Goal: Task Accomplishment & Management: Manage account settings

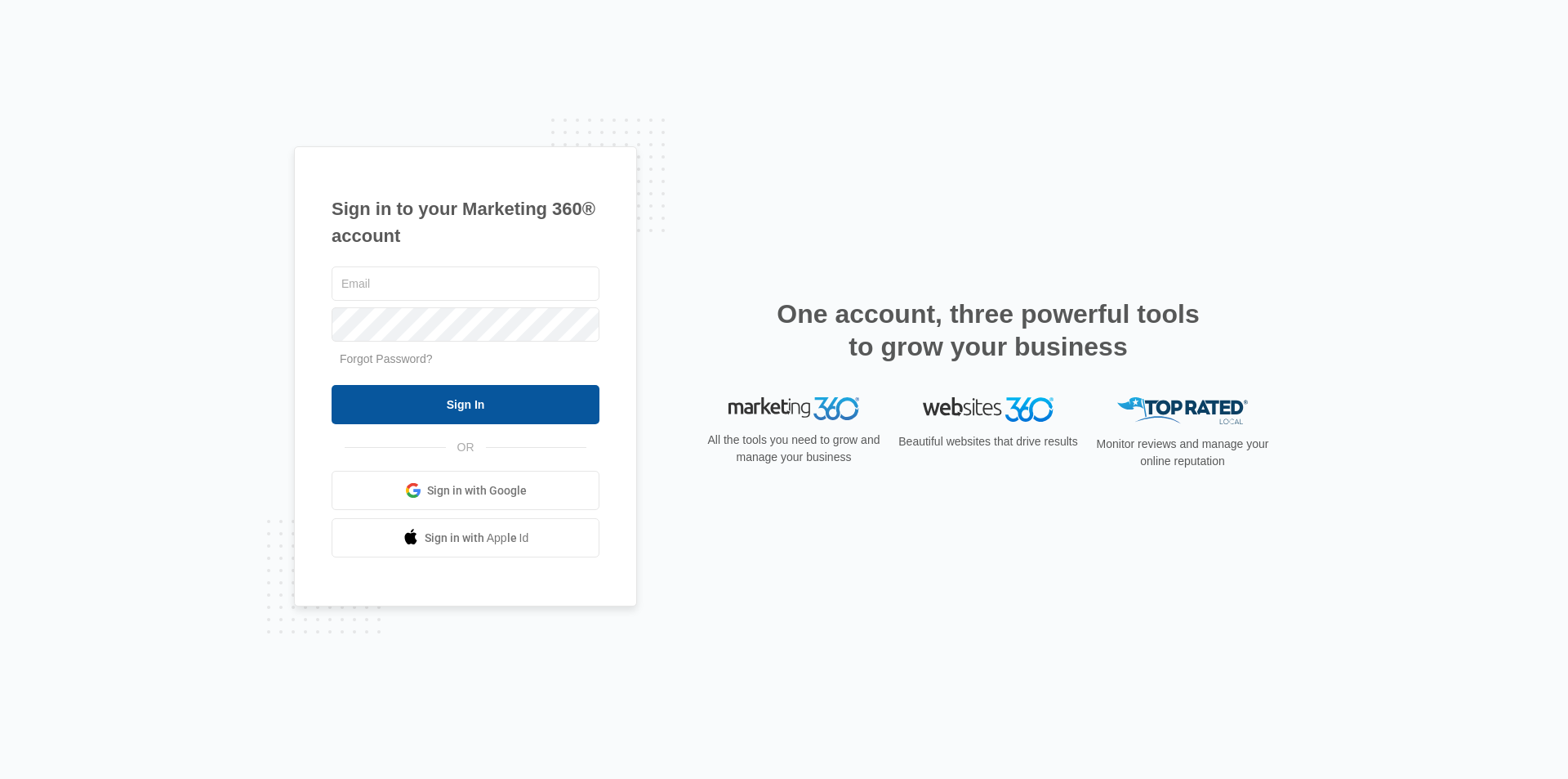
type input "[EMAIL_ADDRESS][DOMAIN_NAME]"
click at [464, 403] on input "Sign In" at bounding box center [465, 404] width 268 height 39
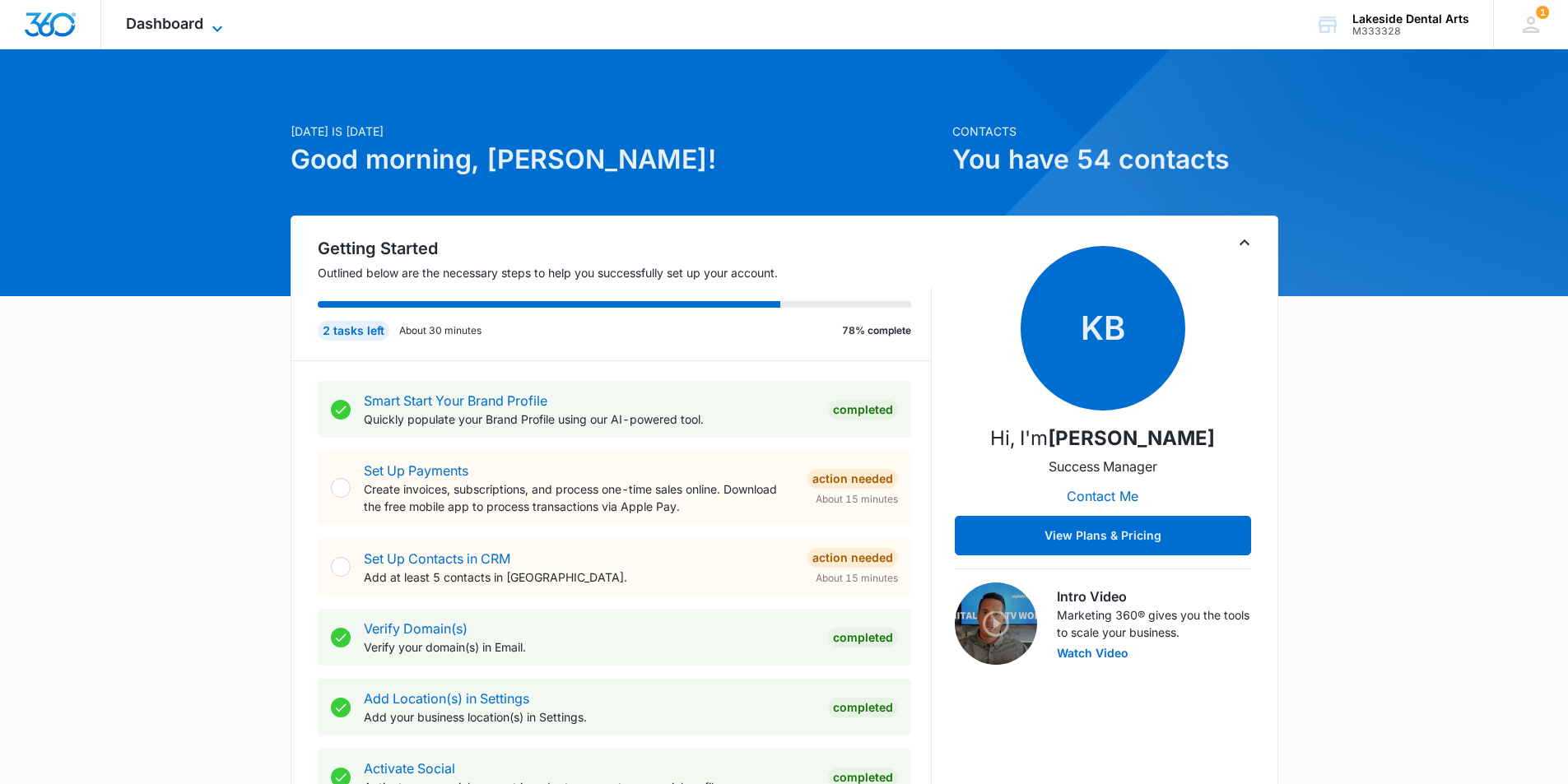
click at [170, 25] on span "Dashboard" at bounding box center [164, 23] width 78 height 17
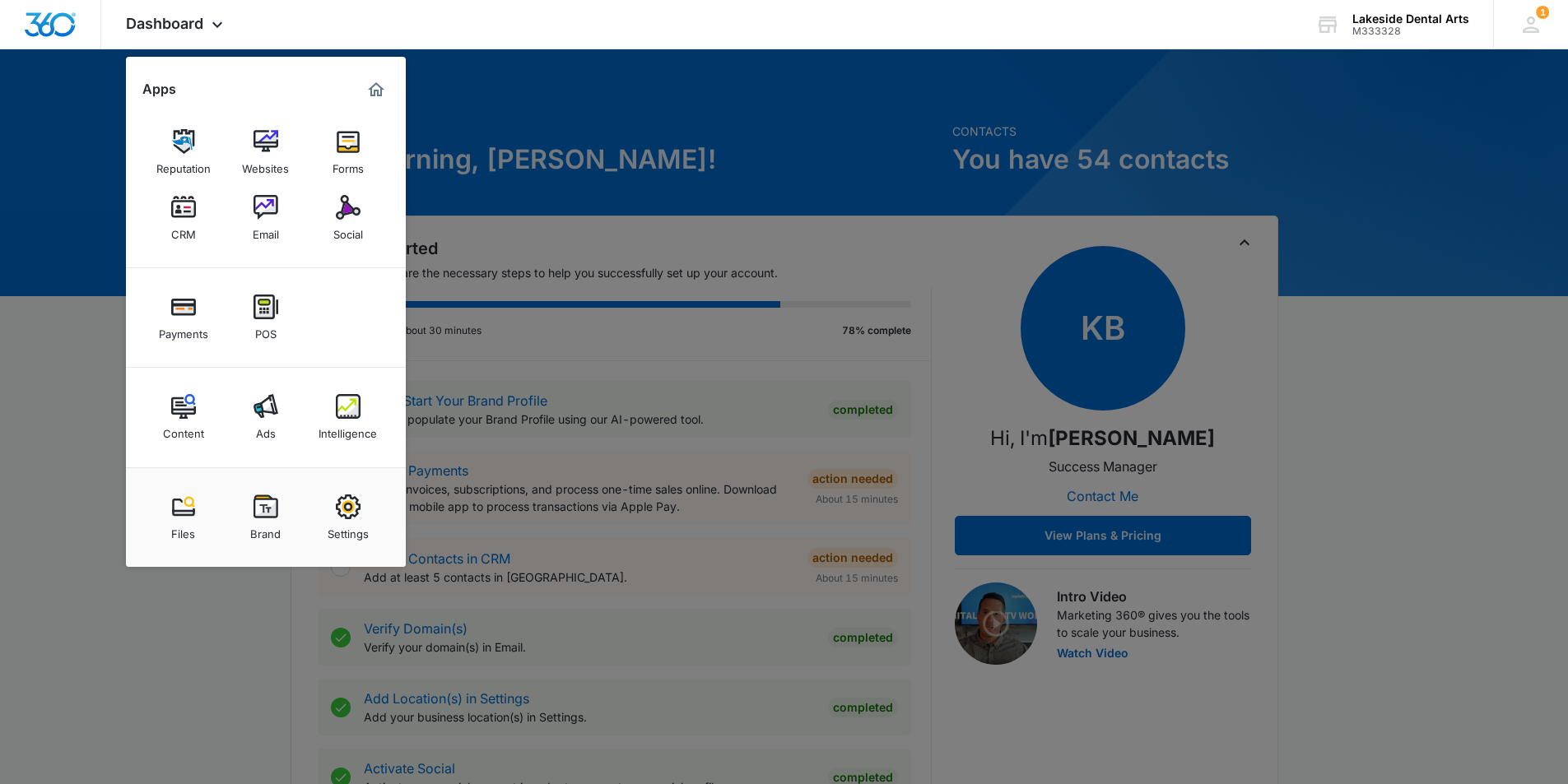
click at [265, 416] on img at bounding box center [266, 406] width 25 height 25
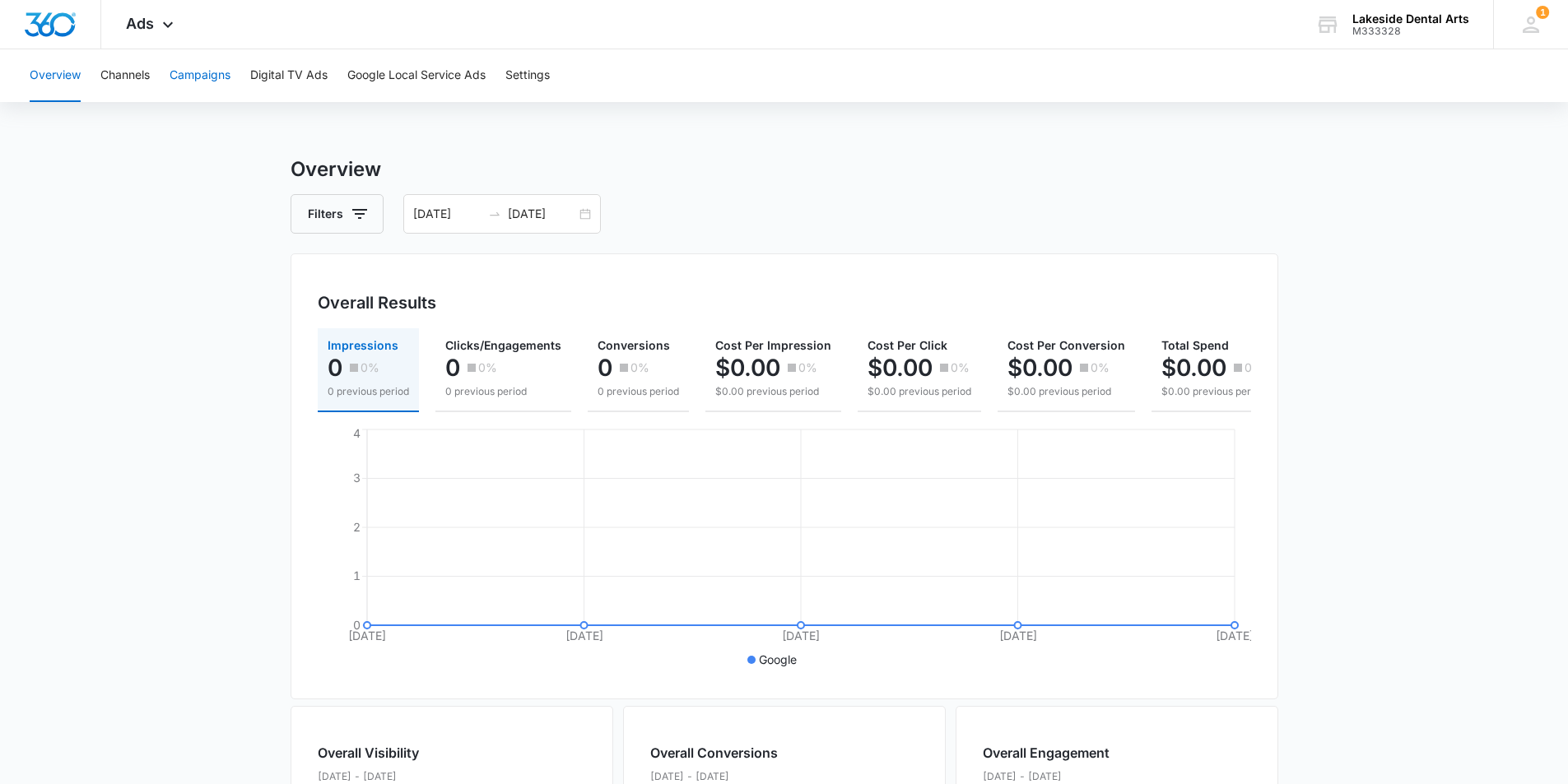
click at [197, 75] on button "Campaigns" at bounding box center [199, 75] width 60 height 53
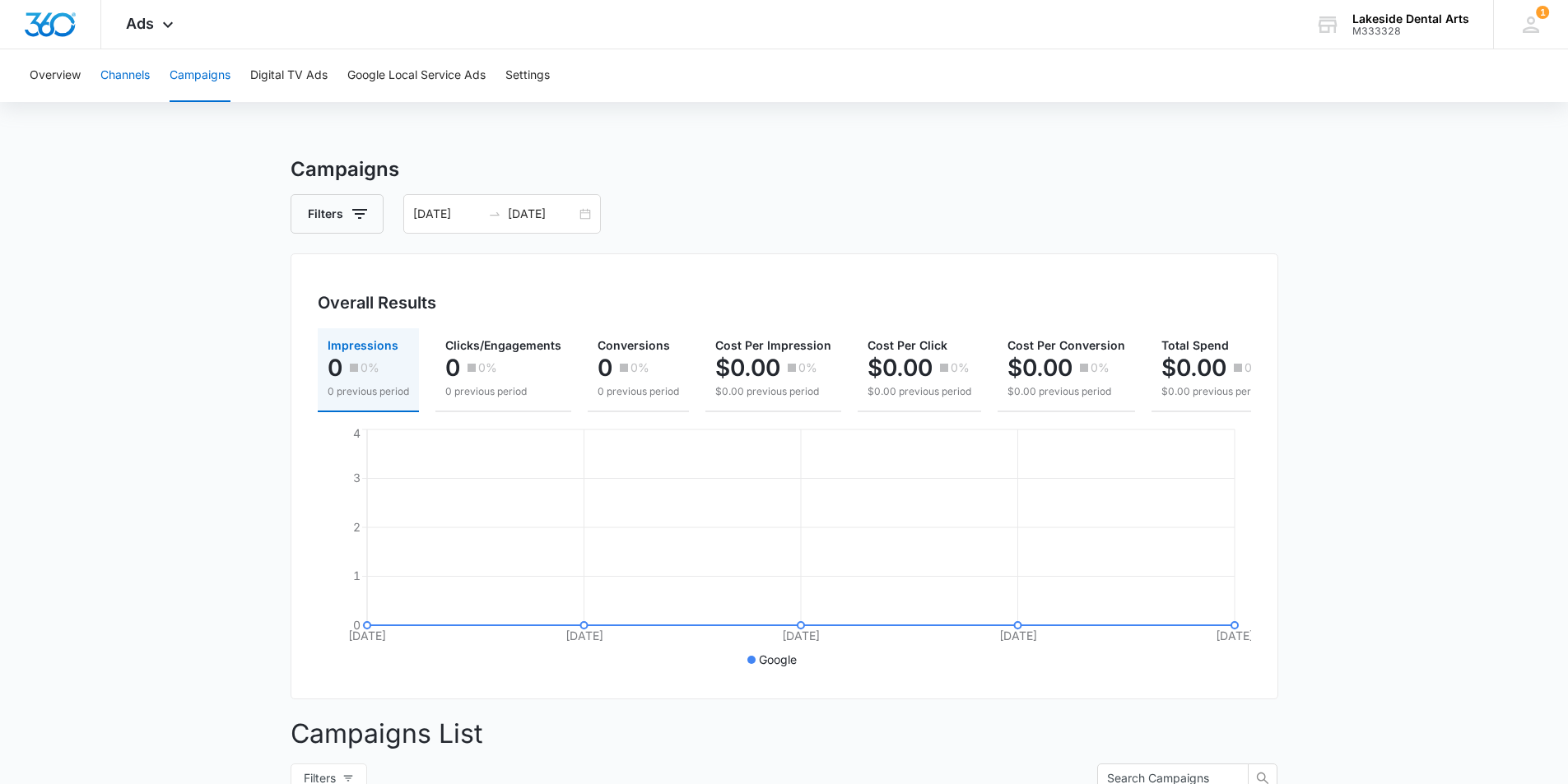
click at [136, 72] on button "Channels" at bounding box center [125, 75] width 49 height 53
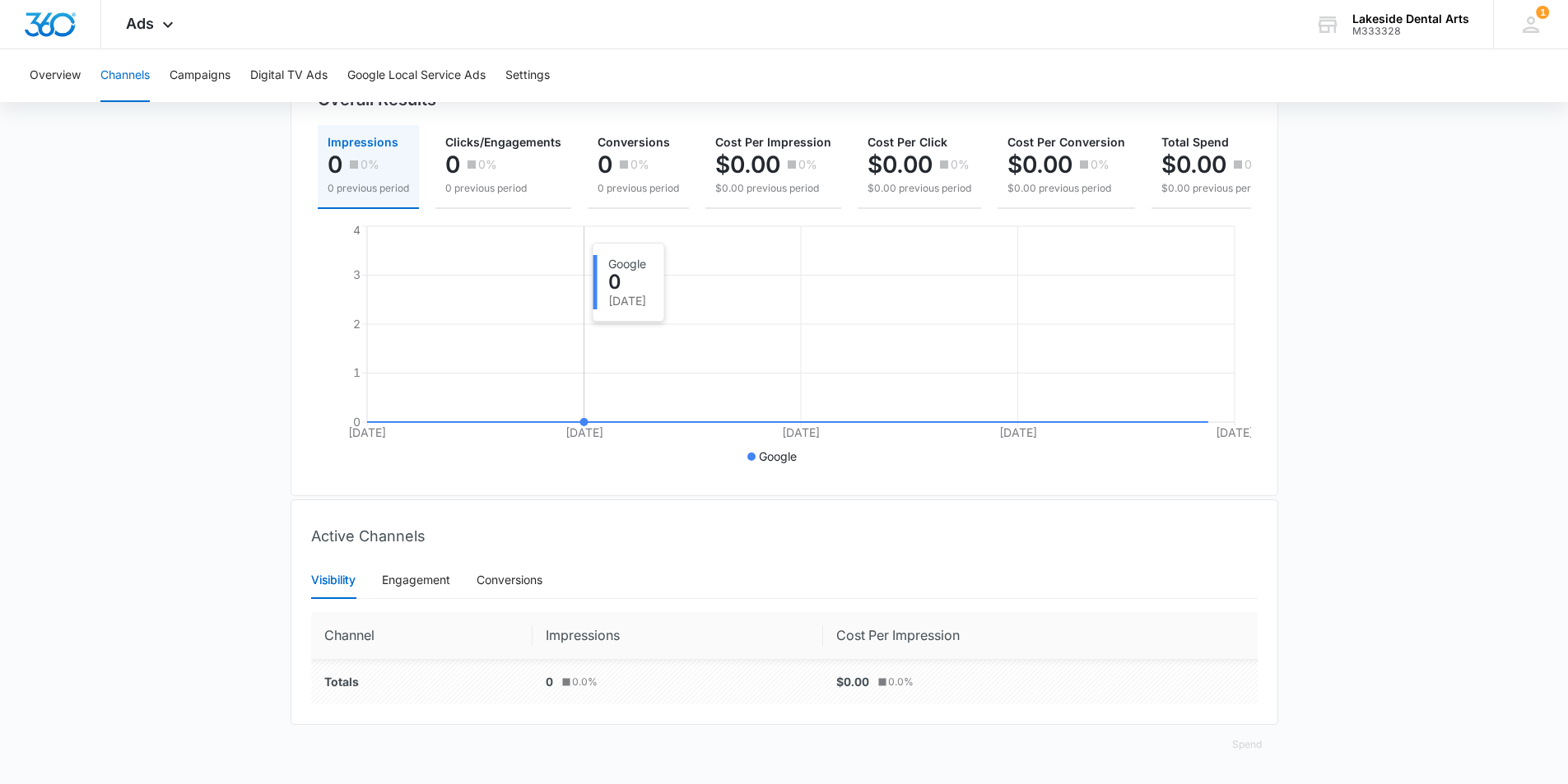
scroll to position [216, 0]
click at [528, 73] on button "Settings" at bounding box center [527, 75] width 44 height 53
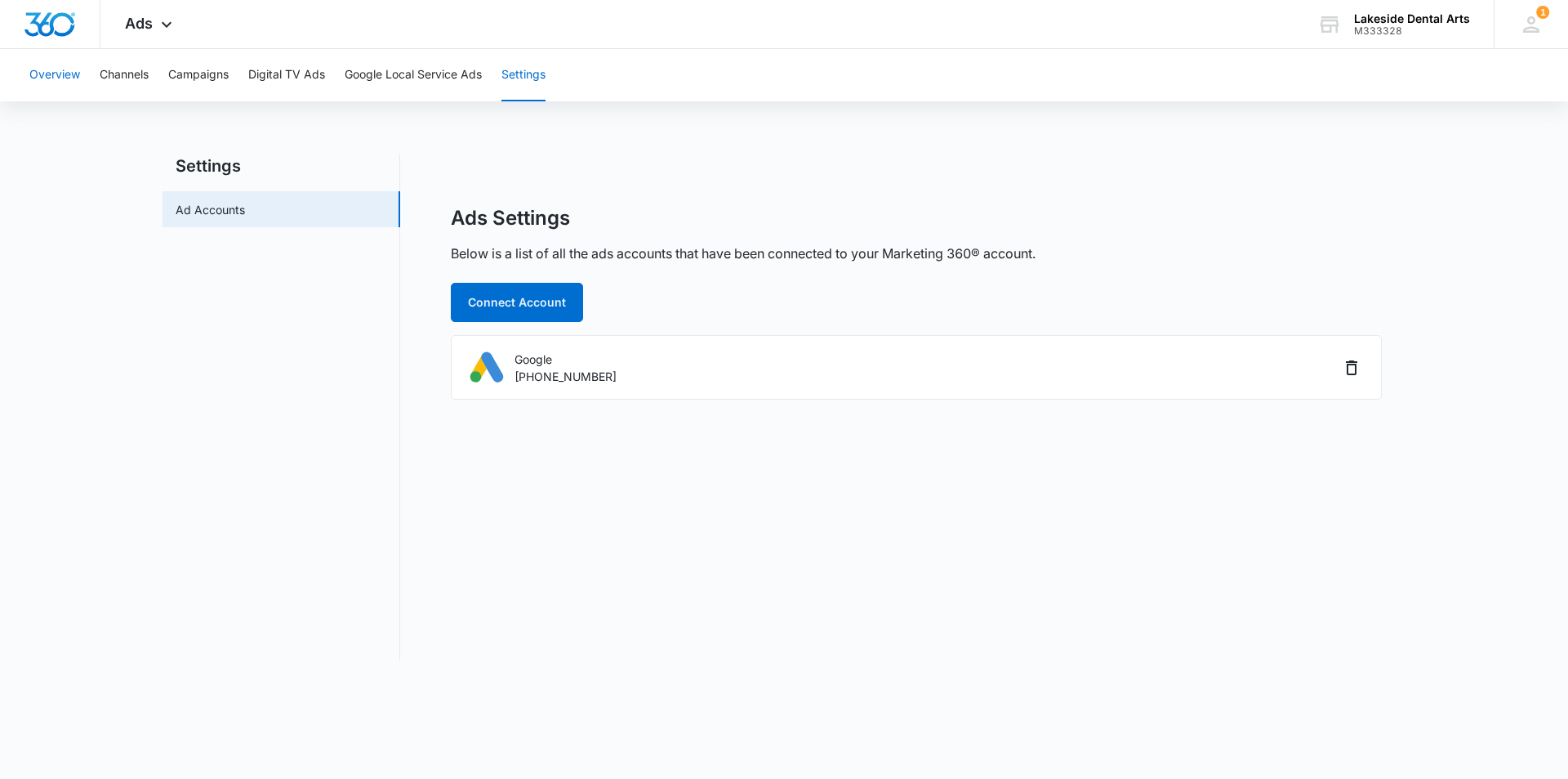
click at [43, 75] on button "Overview" at bounding box center [54, 74] width 50 height 52
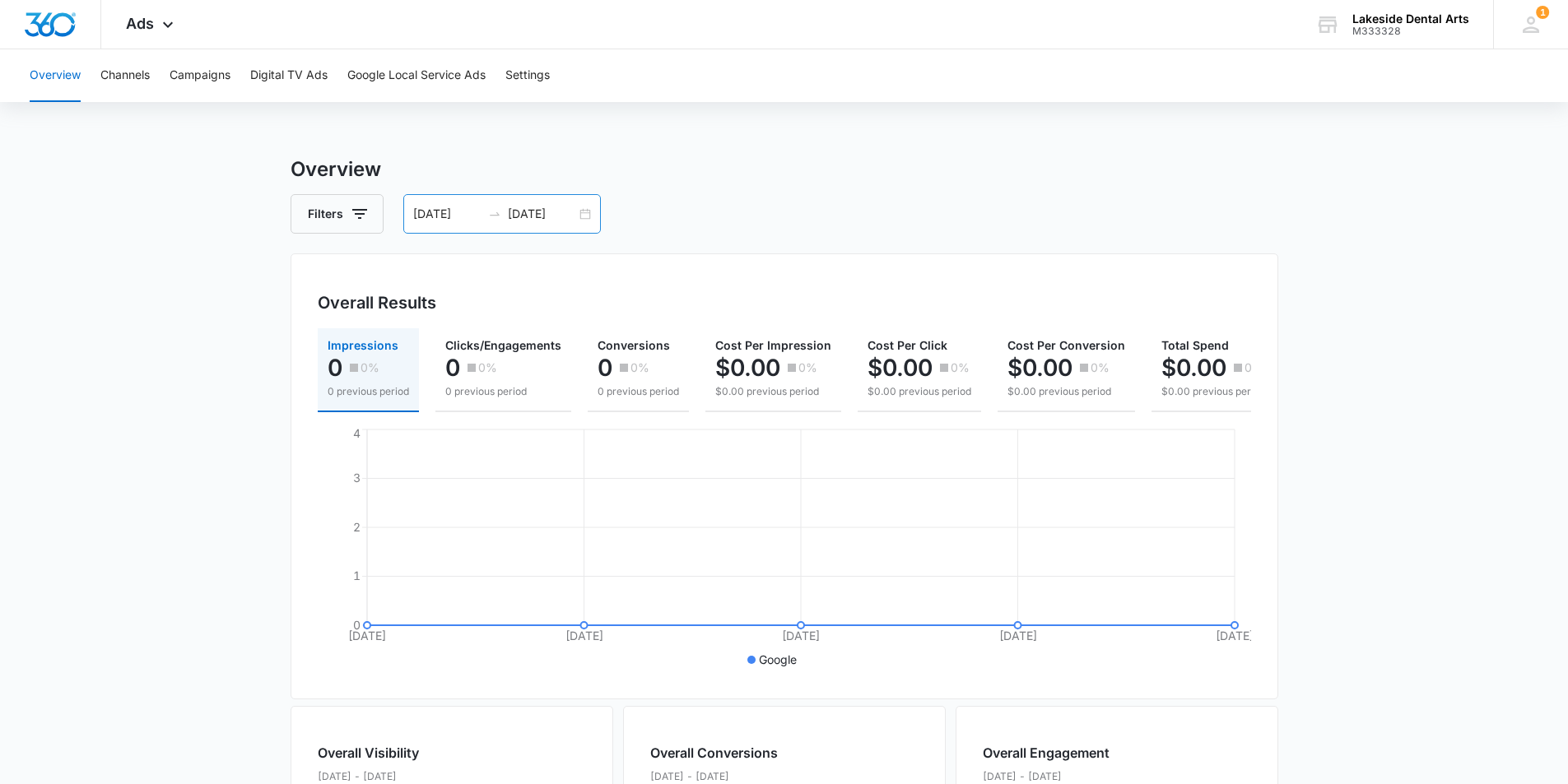
click at [580, 213] on div "[DATE] [DATE]" at bounding box center [502, 213] width 198 height 39
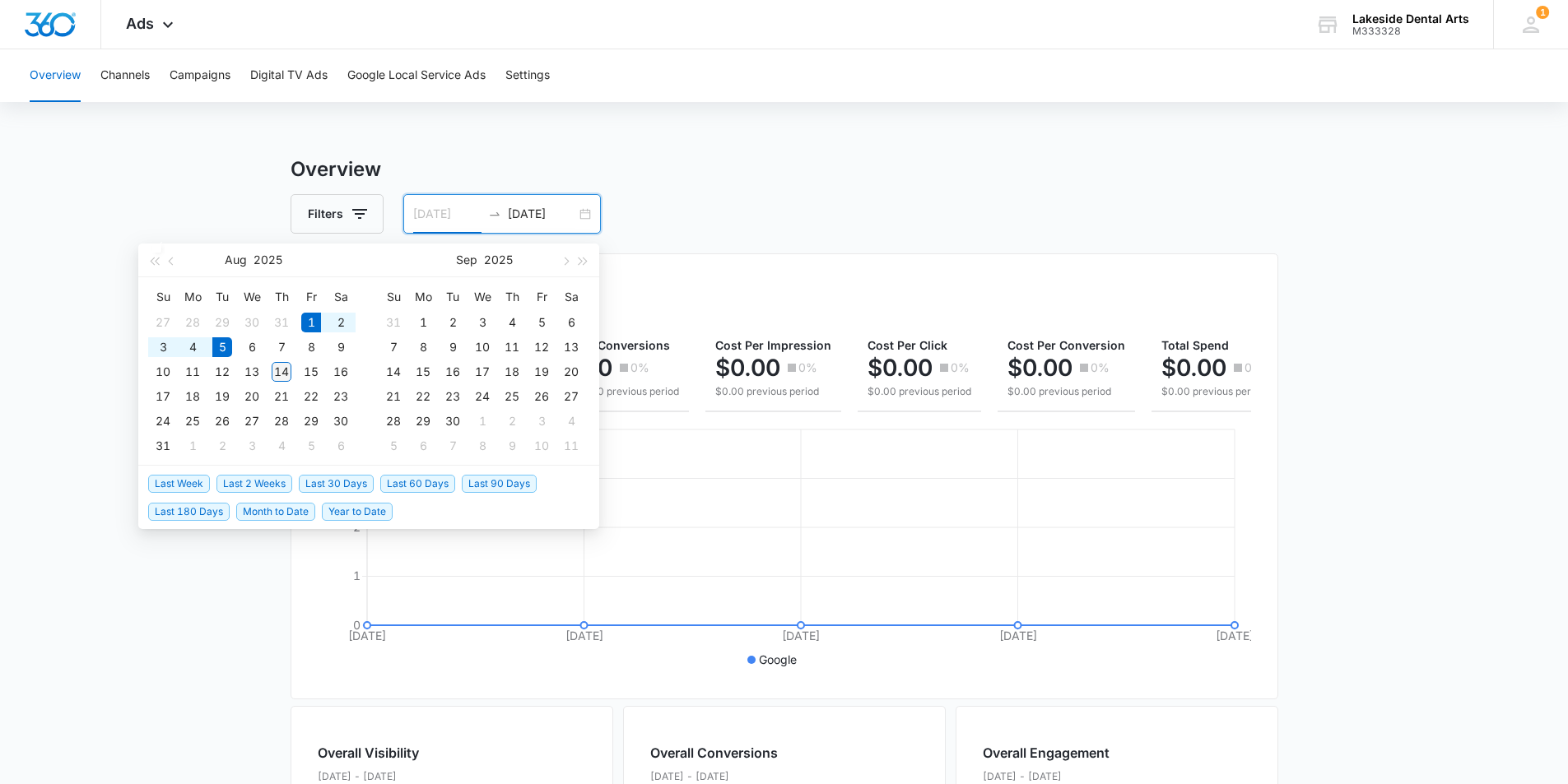
type input "[DATE]"
click at [287, 371] on div "14" at bounding box center [281, 372] width 20 height 20
click at [448, 213] on input "[DATE]" at bounding box center [447, 214] width 68 height 18
type input "[DATE]"
click at [314, 320] on div "1" at bounding box center [311, 322] width 20 height 20
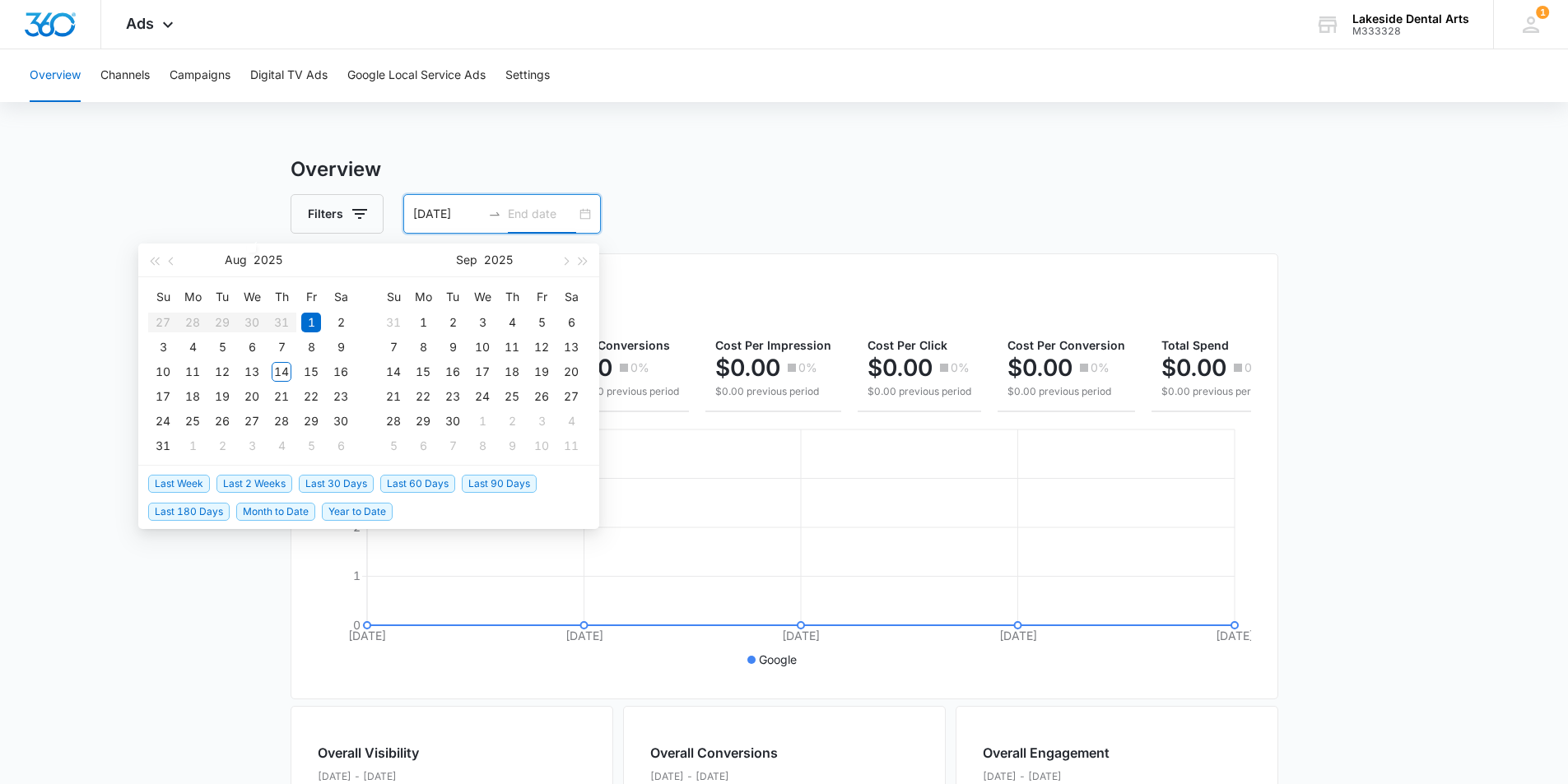
type input "[DATE]"
click at [285, 374] on div "14" at bounding box center [281, 372] width 20 height 20
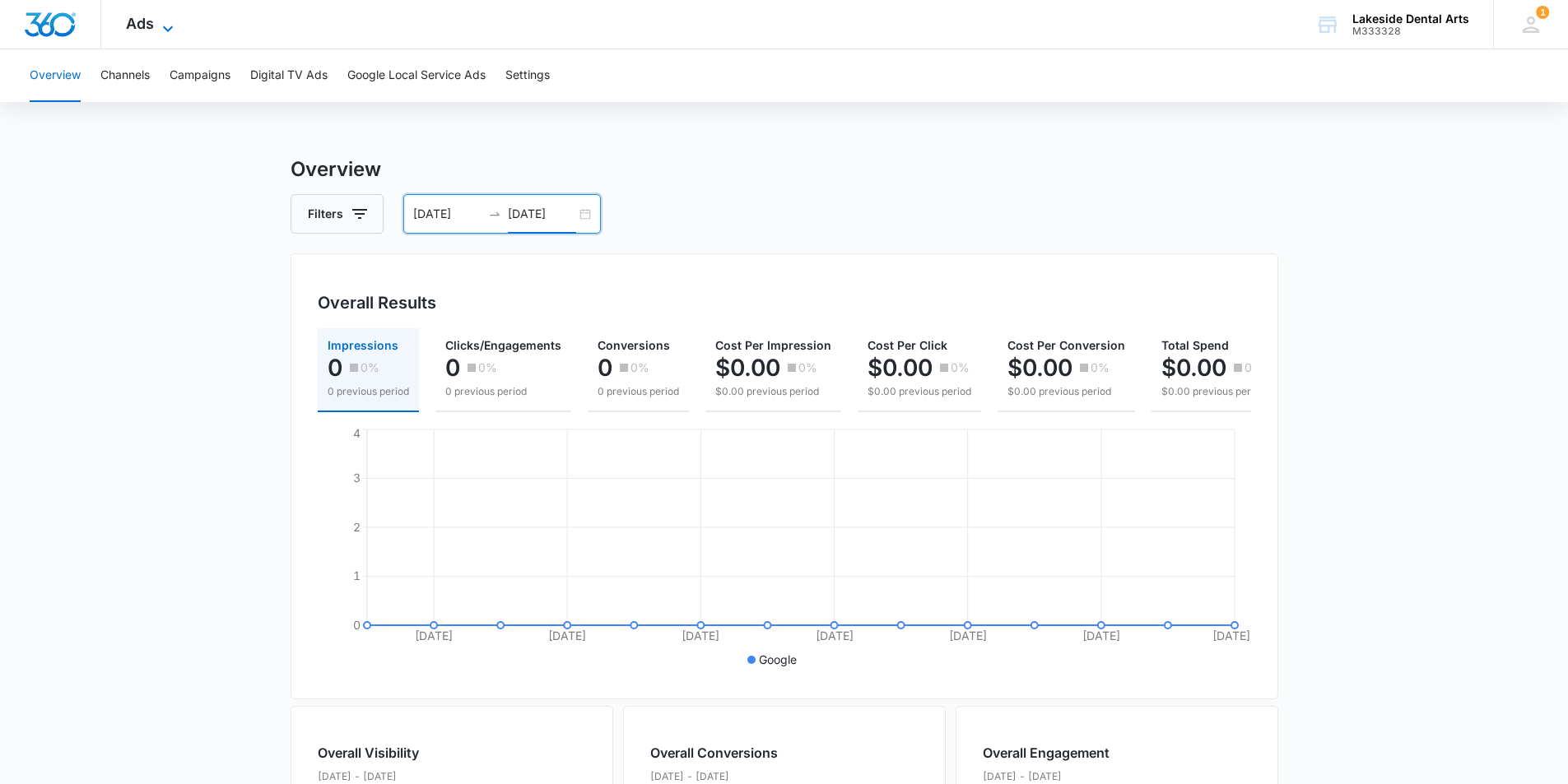
click at [165, 25] on icon at bounding box center [168, 29] width 20 height 20
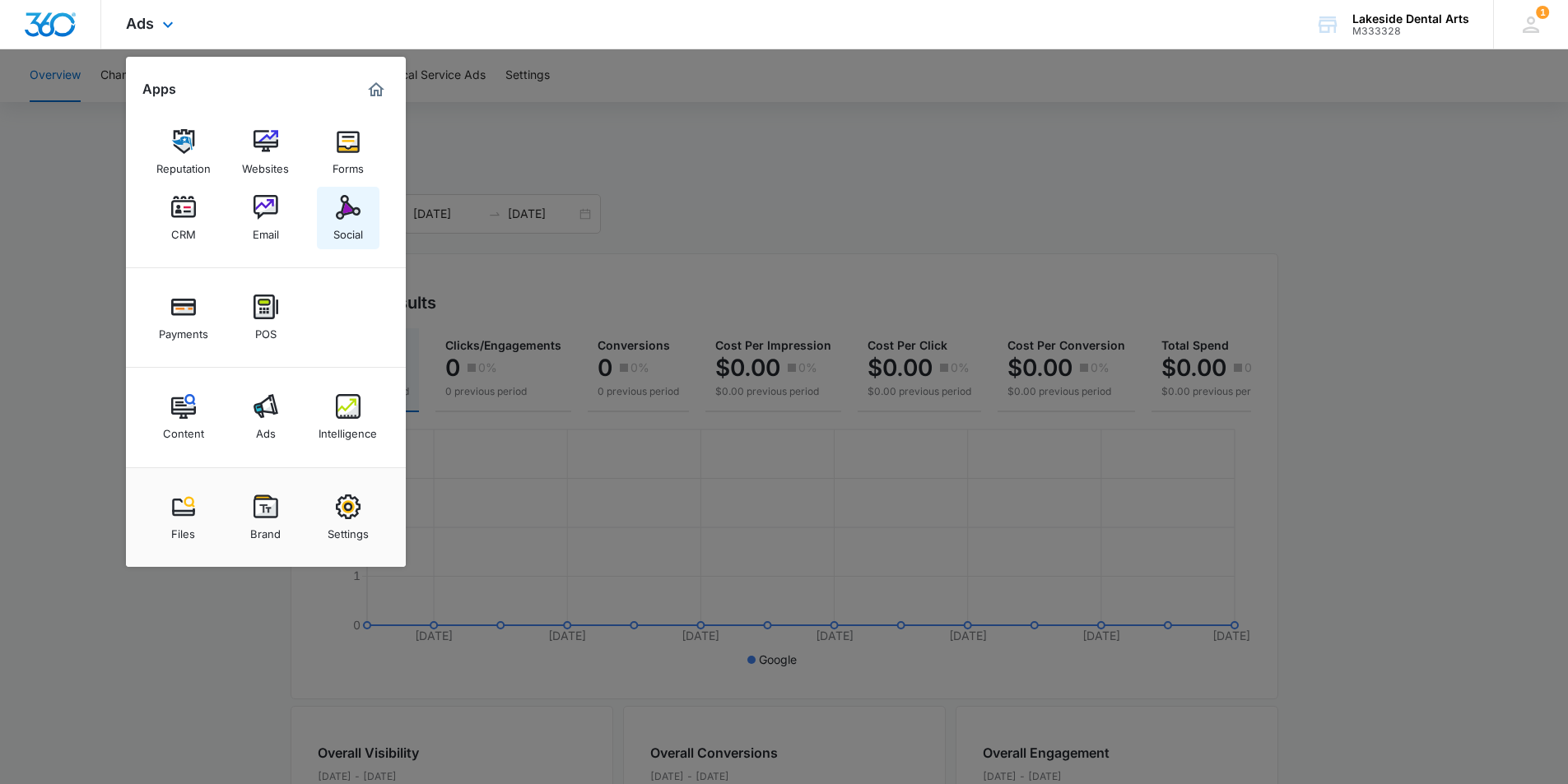
click at [352, 214] on img at bounding box center [348, 207] width 25 height 25
